Goal: Check status

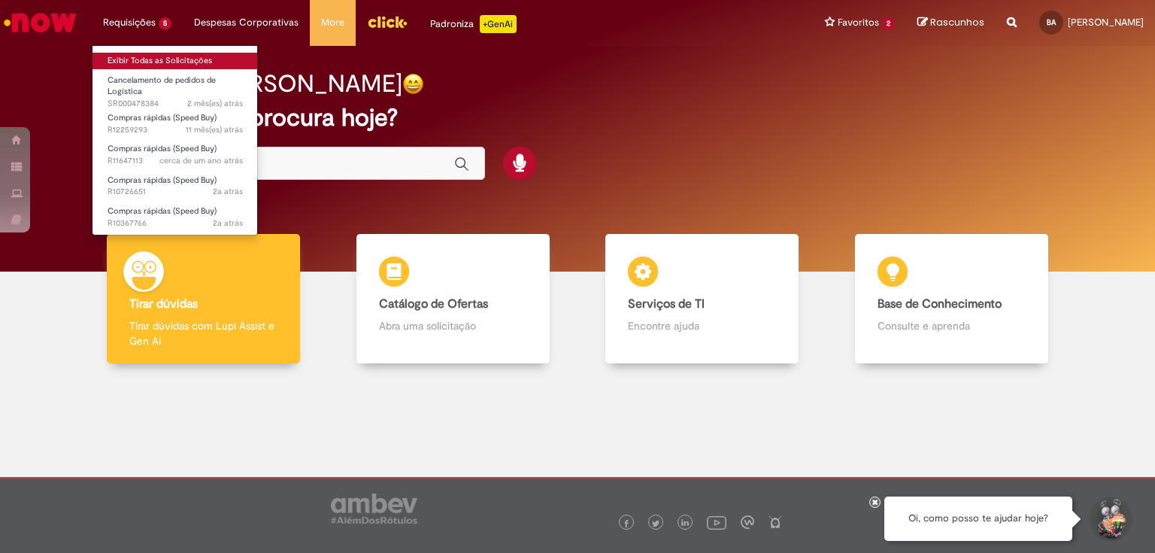
click at [165, 65] on link "Exibir Todas as Solicitações" at bounding box center [174, 61] width 165 height 17
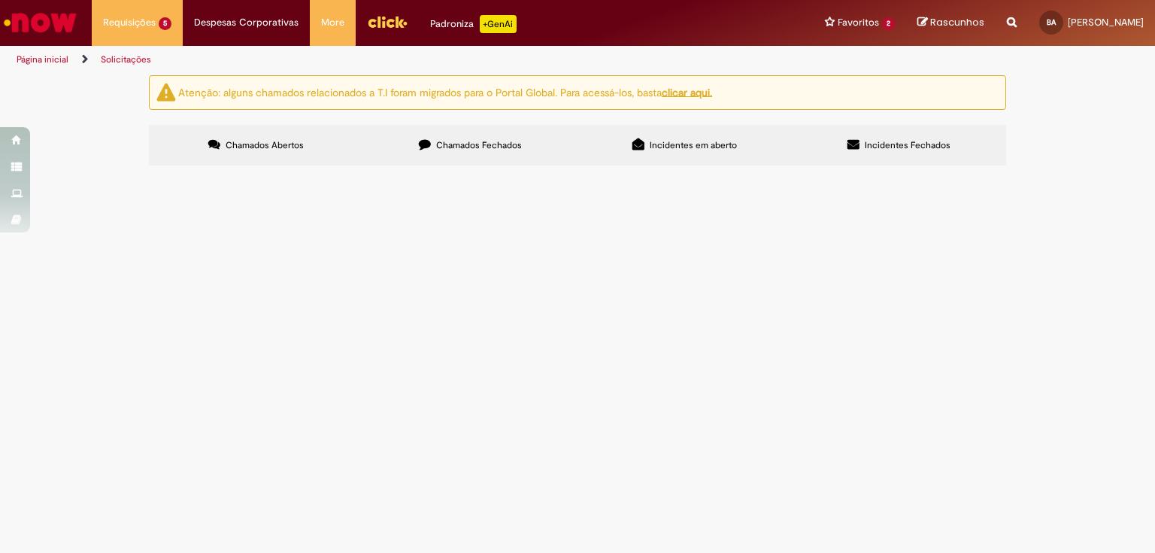
click at [502, 147] on span "Chamados Fechados" at bounding box center [479, 145] width 86 height 12
click at [0, 0] on span "R13494883" at bounding box center [0, 0] width 0 height 0
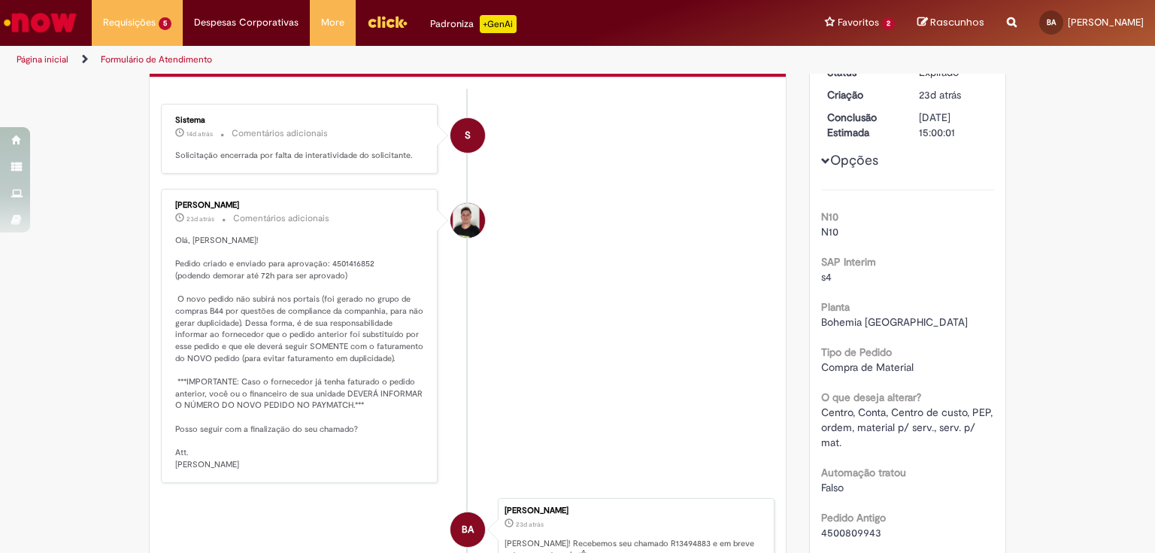
scroll to position [361, 0]
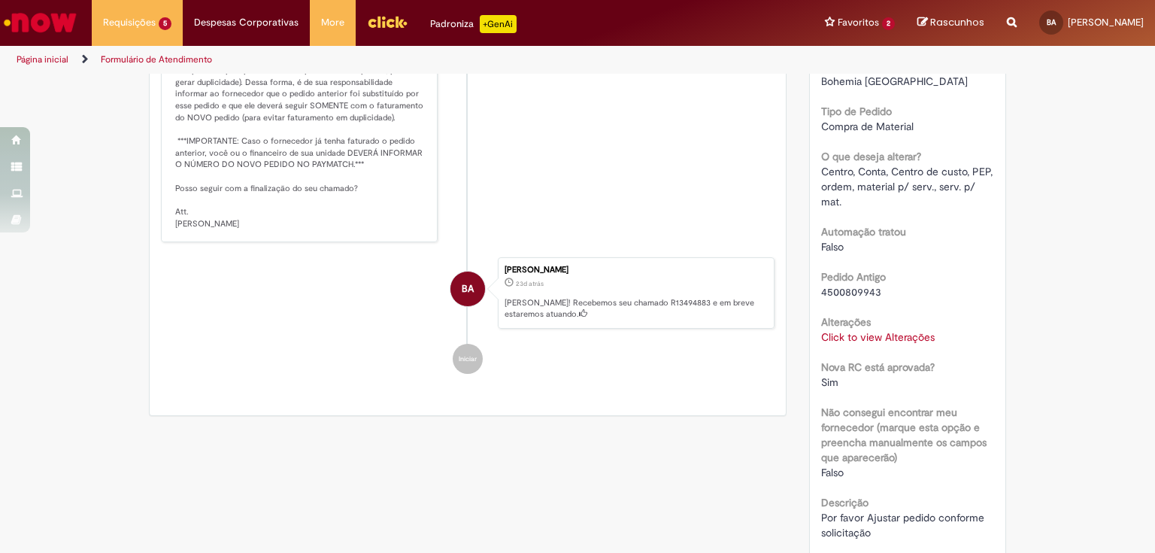
click at [881, 332] on link "Click to view Alterações" at bounding box center [878, 337] width 114 height 14
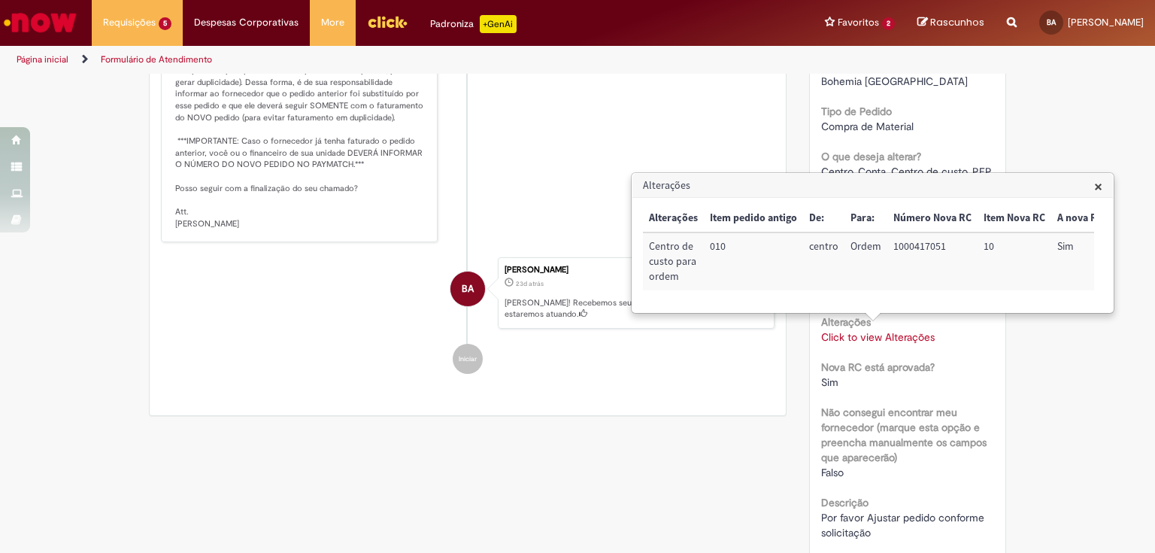
scroll to position [0, 84]
click at [631, 136] on li "[PERSON_NAME] 23d atrás 23 dias atrás Comentários adicionais Olá, [PERSON_NAME]…" at bounding box center [467, 95] width 613 height 294
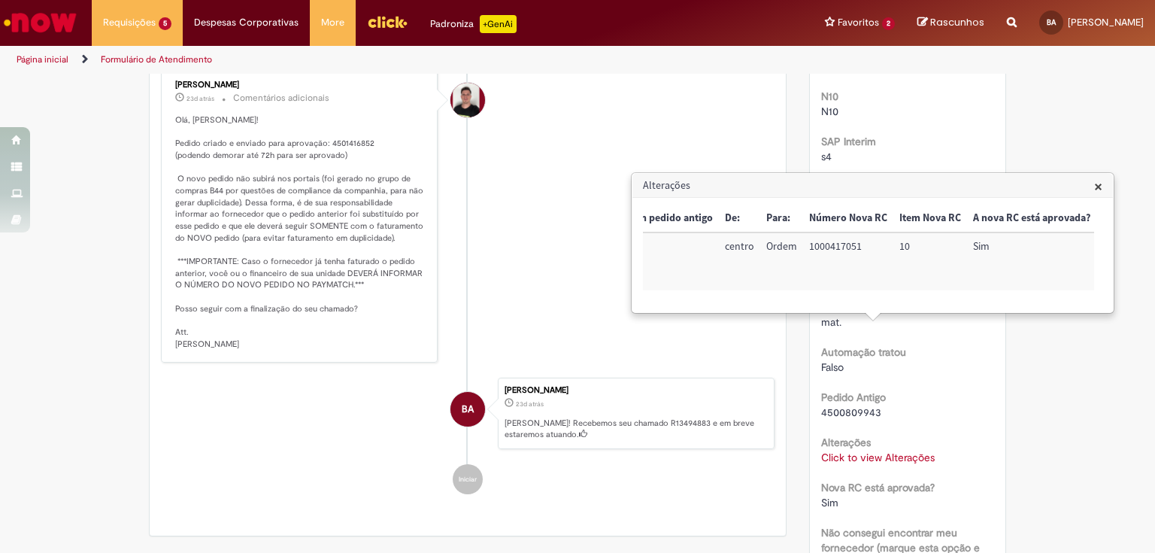
click at [1096, 188] on span "×" at bounding box center [1098, 186] width 8 height 20
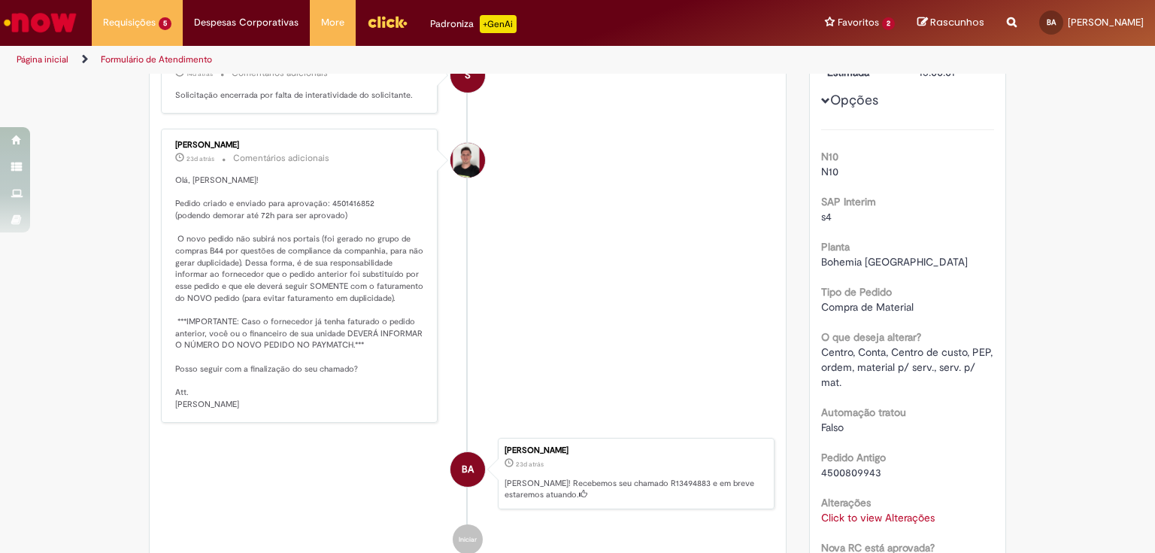
scroll to position [0, 0]
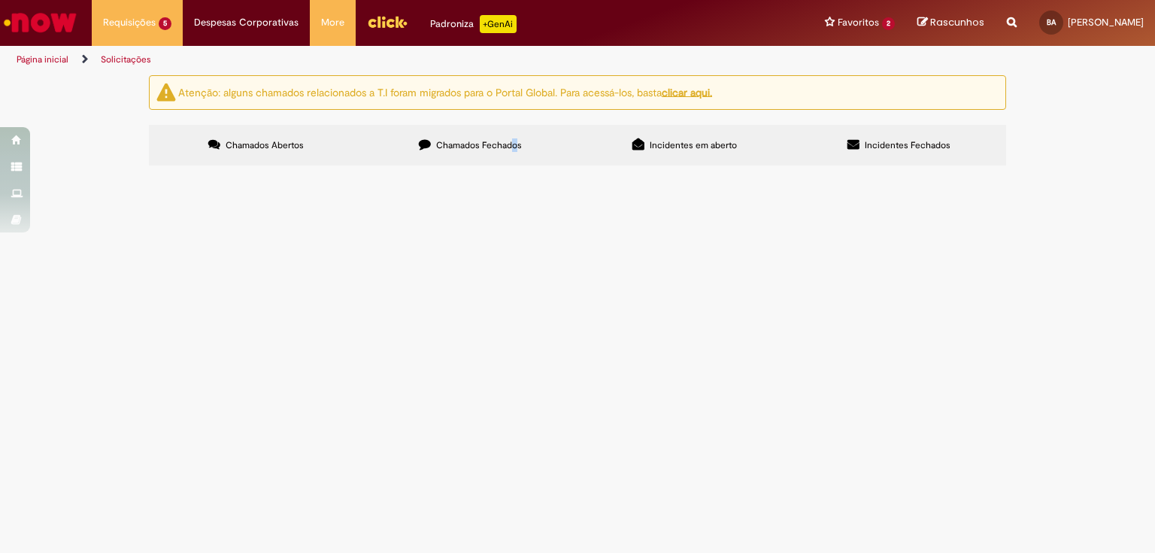
click at [514, 150] on span "Chamados Fechados" at bounding box center [479, 145] width 86 height 12
click at [445, 148] on span "Chamados Fechados" at bounding box center [479, 145] width 86 height 12
